Goal: Task Accomplishment & Management: Use online tool/utility

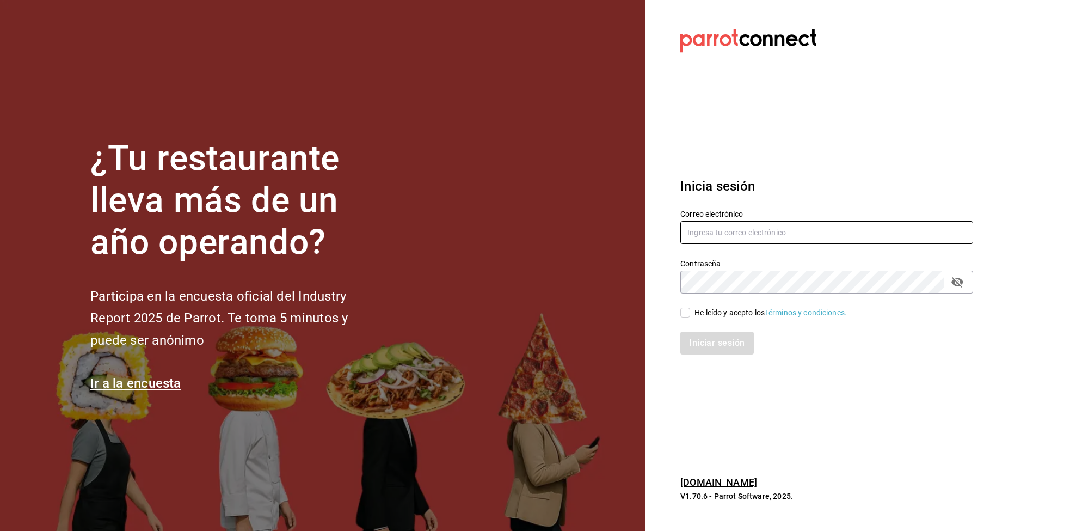
click at [842, 227] on input "text" at bounding box center [827, 232] width 293 height 23
type input "corcas7916@gmail.com"
click at [702, 314] on div "He leído y acepto los Términos y condiciones." at bounding box center [771, 312] width 152 height 11
click at [690, 314] on input "He leído y acepto los Términos y condiciones." at bounding box center [686, 313] width 10 height 10
checkbox input "true"
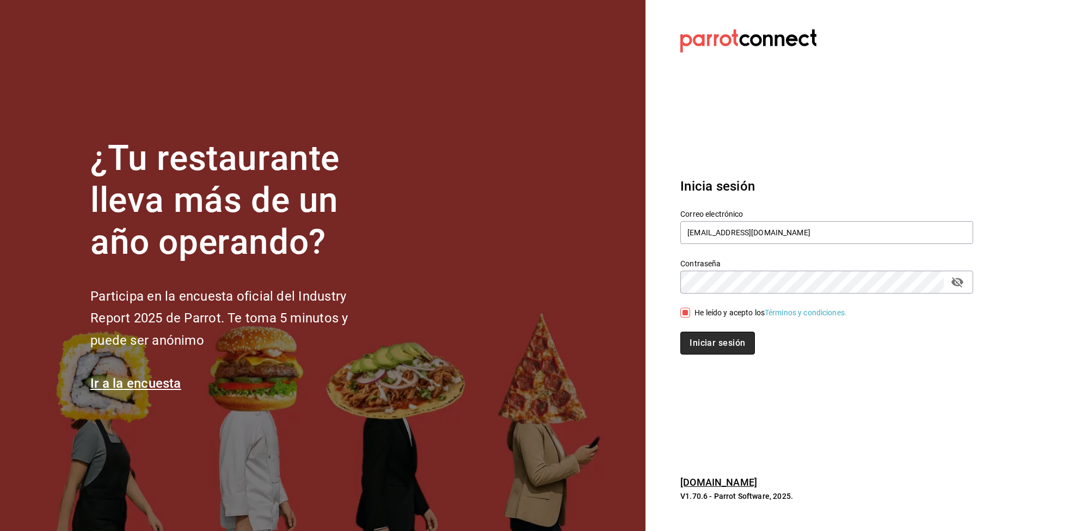
click at [730, 348] on button "Iniciar sesión" at bounding box center [718, 343] width 74 height 23
click at [729, 348] on div "Iniciar sesión" at bounding box center [827, 343] width 293 height 23
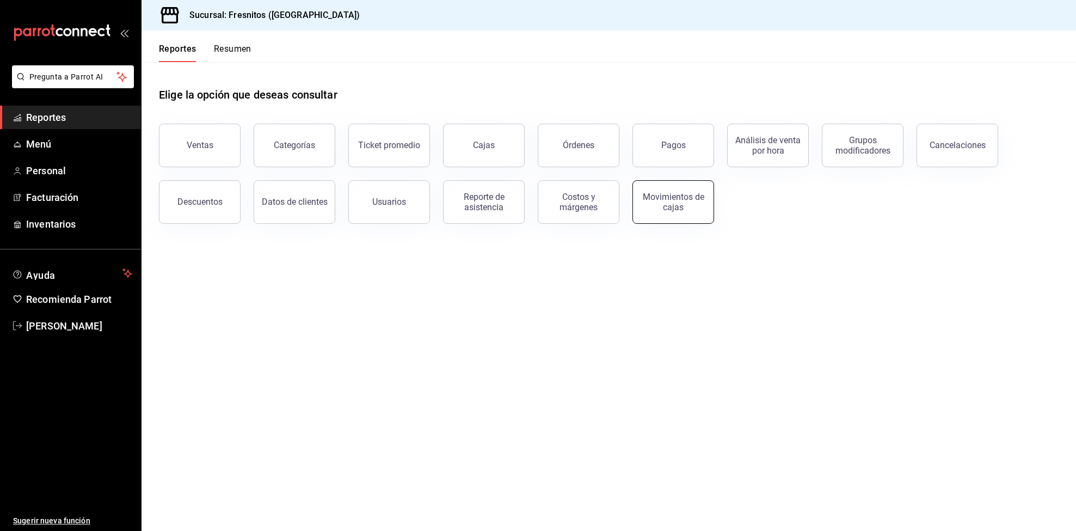
click at [673, 211] on button "Movimientos de cajas" at bounding box center [674, 202] width 82 height 44
